Goal: Obtain resource: Obtain resource

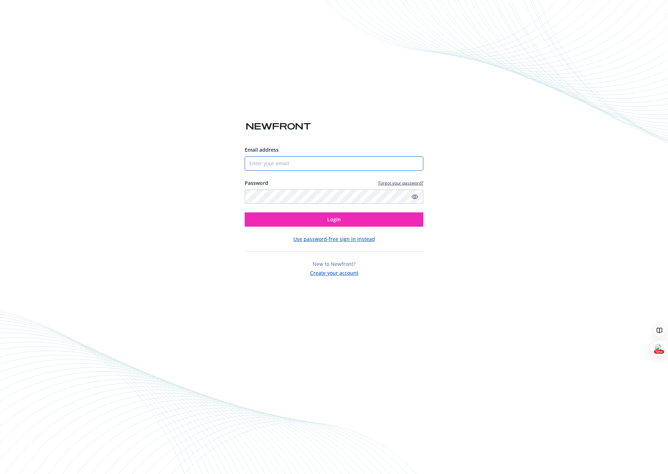
click at [316, 162] on input "Email address" at bounding box center [334, 163] width 179 height 14
type input "[PERSON_NAME][EMAIL_ADDRESS][DOMAIN_NAME]"
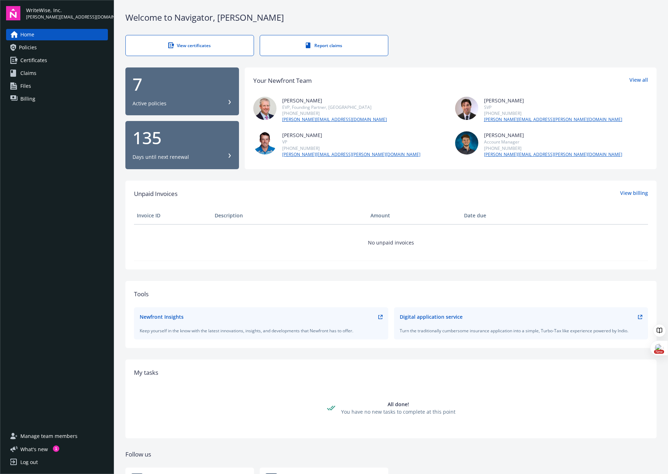
click at [180, 102] on div "Active policies" at bounding box center [181, 103] width 99 height 7
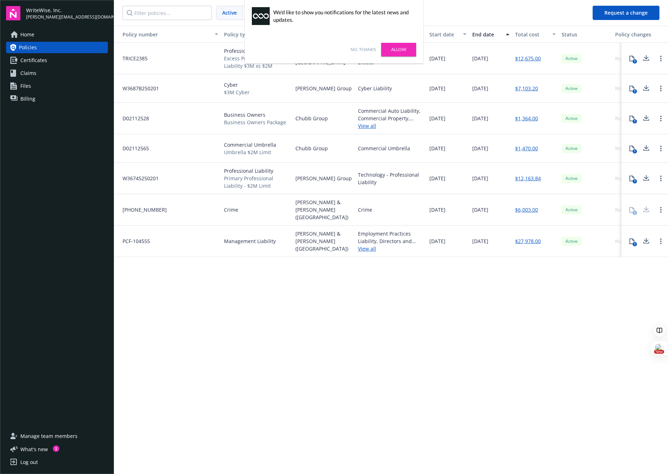
click at [366, 47] on link "No, thanks" at bounding box center [362, 49] width 25 height 6
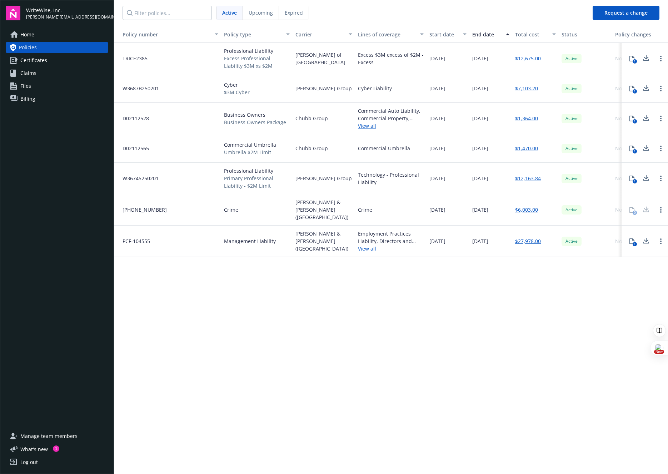
click at [367, 129] on link "View all" at bounding box center [391, 125] width 66 height 7
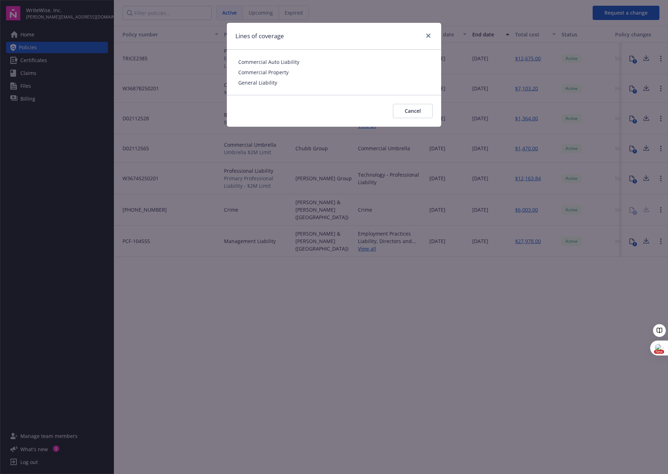
click at [430, 39] on div at bounding box center [426, 35] width 11 height 9
click at [431, 38] on link "close" at bounding box center [428, 35] width 9 height 9
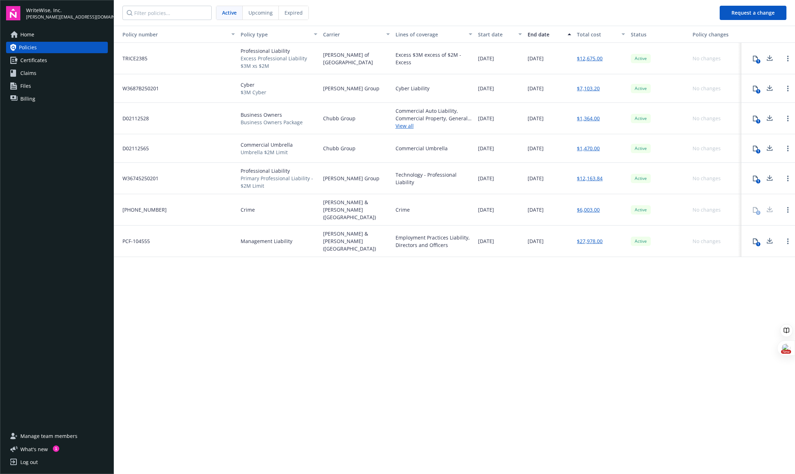
click at [421, 119] on div "Commercial Auto Liability, Commercial Property, General Liability" at bounding box center [434, 114] width 77 height 15
click at [46, 65] on span "Certificates" at bounding box center [33, 60] width 27 height 11
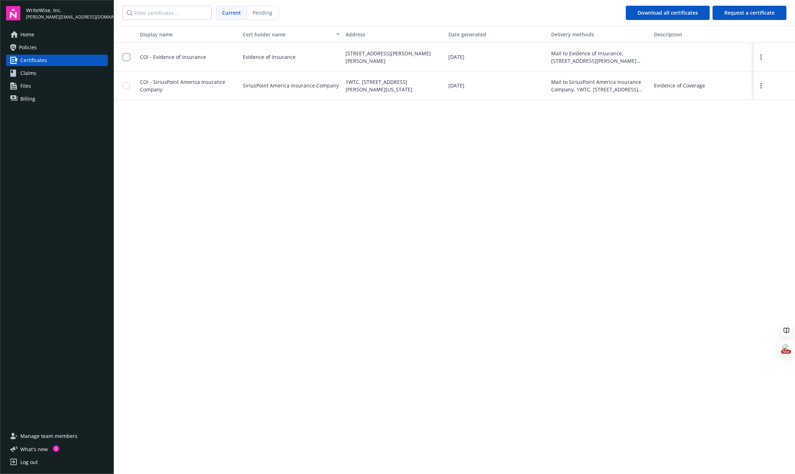
click at [126, 56] on input "checkbox" at bounding box center [126, 57] width 7 height 7
click at [126, 86] on input "checkbox" at bounding box center [126, 85] width 7 height 7
click at [400, 454] on button "Download certificates" at bounding box center [380, 458] width 77 height 14
click at [193, 137] on div "Display name Cert holder name Address Date generated Delivery methods Descripti…" at bounding box center [454, 249] width 681 height 447
click at [37, 74] on link "Claims" at bounding box center [57, 72] width 102 height 11
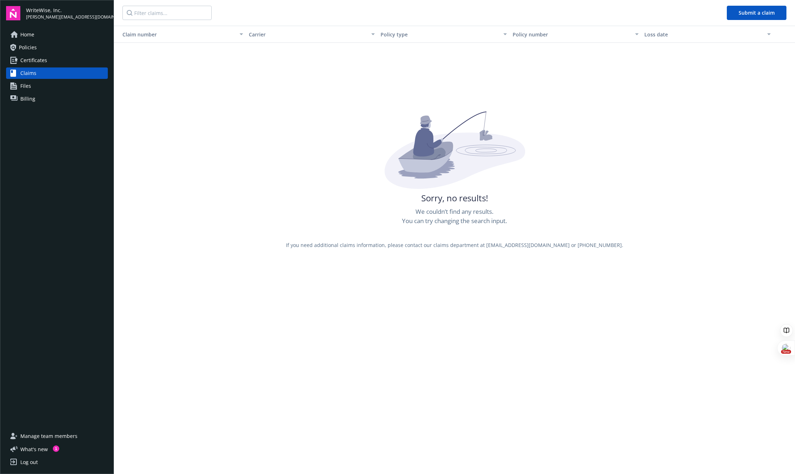
click at [43, 88] on link "Files" at bounding box center [57, 85] width 102 height 11
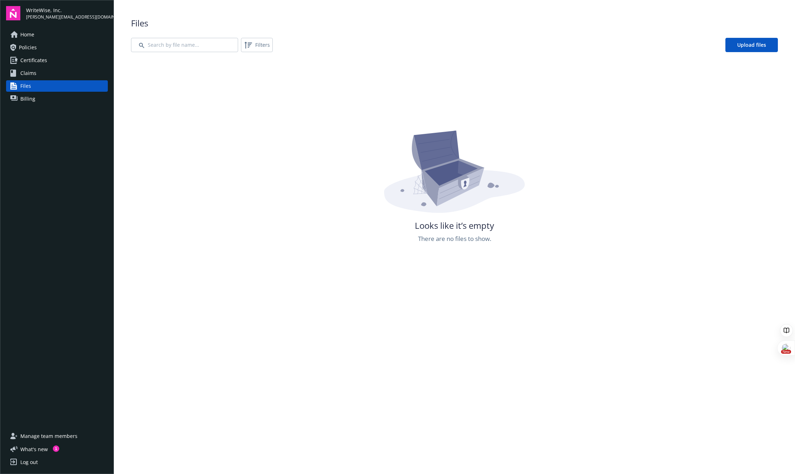
click at [60, 105] on div "Home Policies Certificates Claims Files Billing" at bounding box center [57, 225] width 102 height 393
click at [57, 101] on link "Billing" at bounding box center [57, 98] width 102 height 11
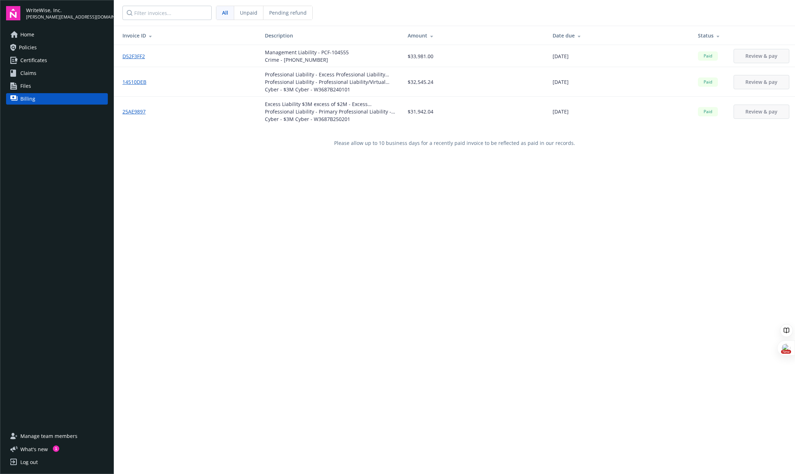
click at [44, 50] on link "Policies" at bounding box center [57, 47] width 102 height 11
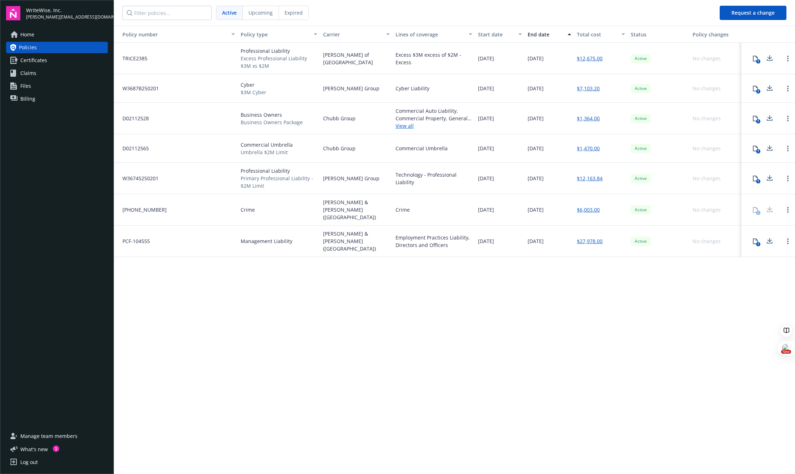
click at [593, 209] on link "$6,003.00" at bounding box center [588, 209] width 23 height 7
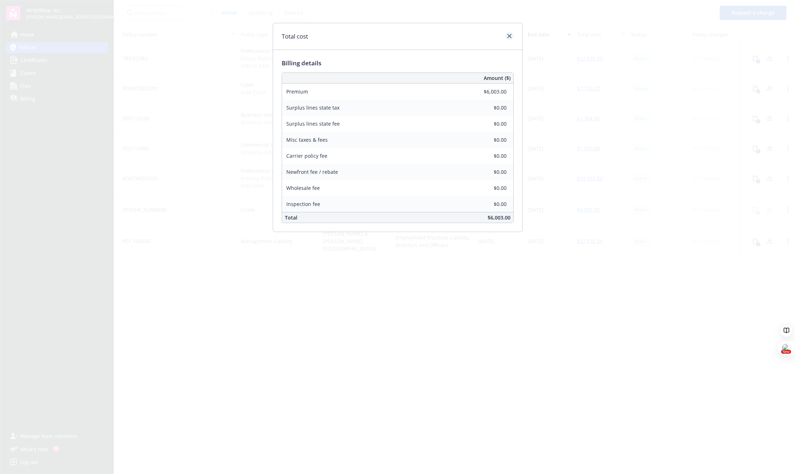
click at [513, 34] on div at bounding box center [507, 36] width 11 height 9
click at [511, 35] on icon "close" at bounding box center [509, 36] width 4 height 4
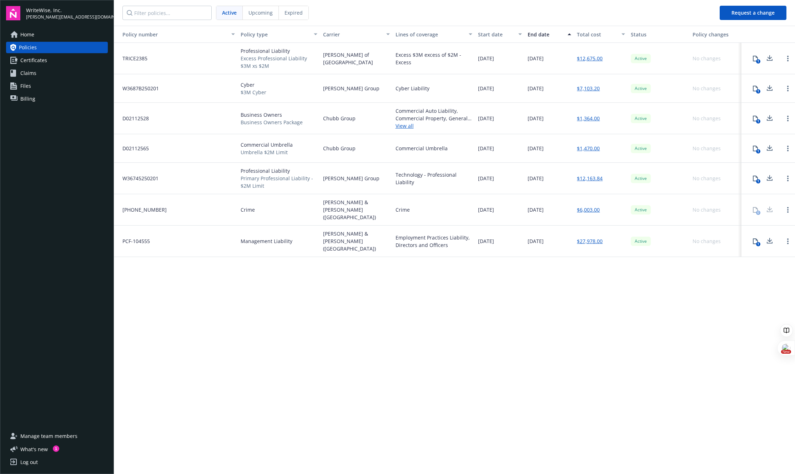
click at [46, 64] on link "Certificates" at bounding box center [57, 60] width 102 height 11
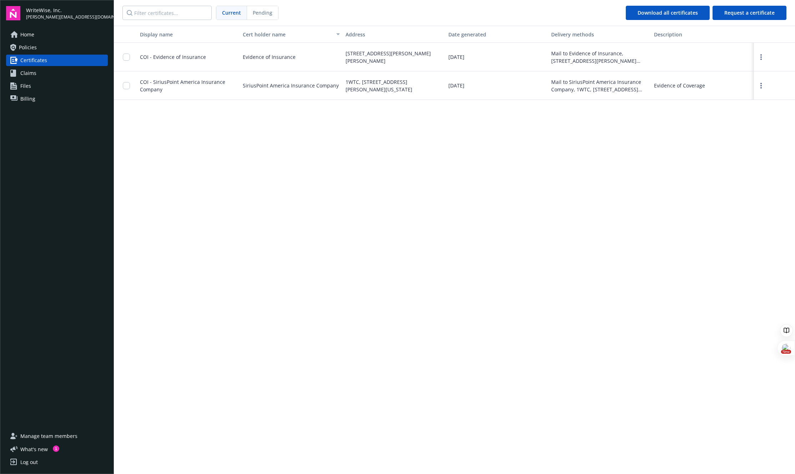
drag, startPoint x: 716, startPoint y: 133, endPoint x: 725, endPoint y: 69, distance: 65.2
click at [667, 133] on div "Display name Cert holder name Address Date generated Delivery methods Descripti…" at bounding box center [454, 249] width 681 height 447
click at [667, 14] on span "Request a certificate" at bounding box center [750, 12] width 50 height 7
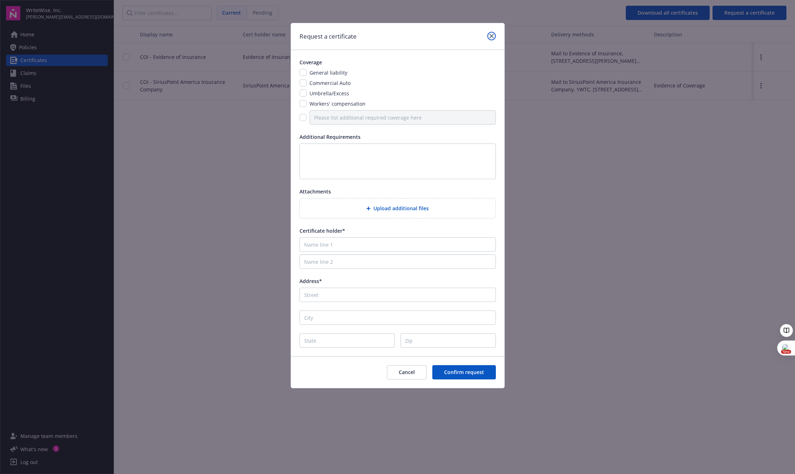
click at [488, 35] on link "close" at bounding box center [491, 36] width 9 height 9
